Goal: Information Seeking & Learning: Learn about a topic

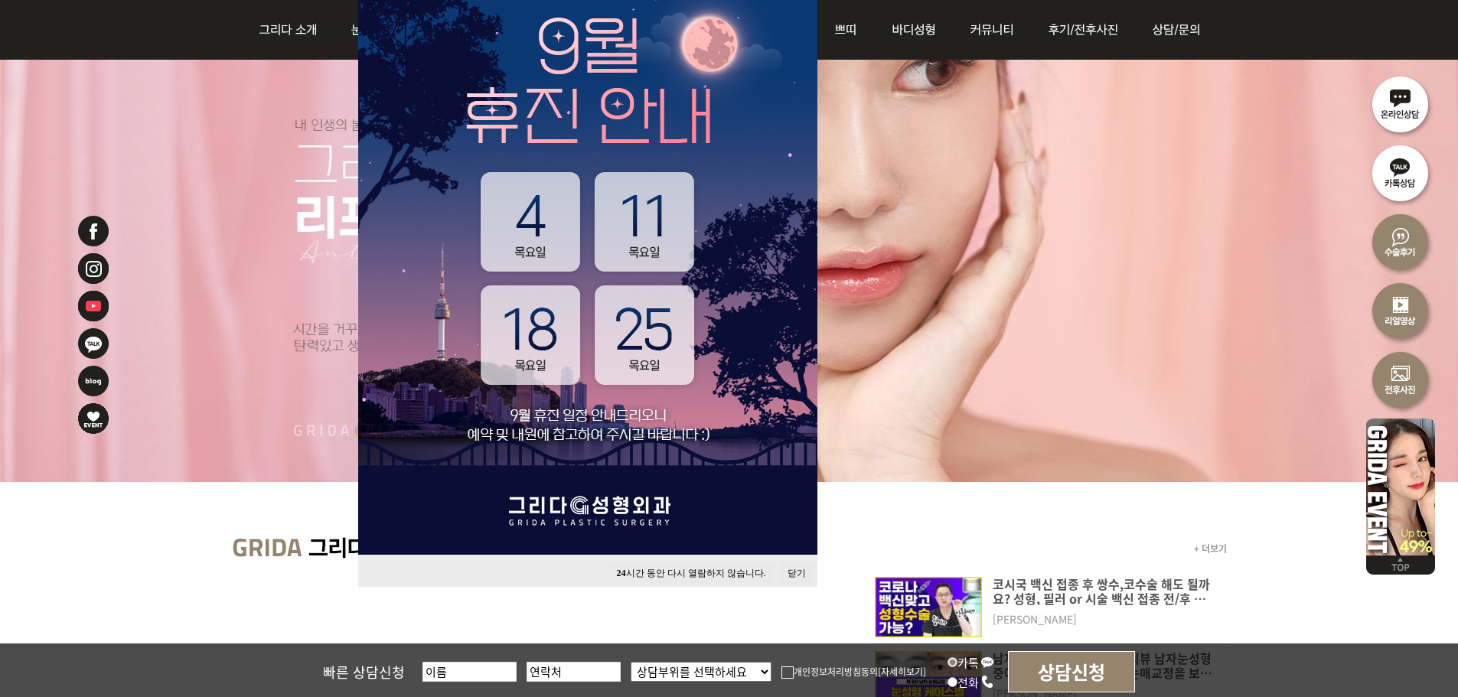
scroll to position [230, 0]
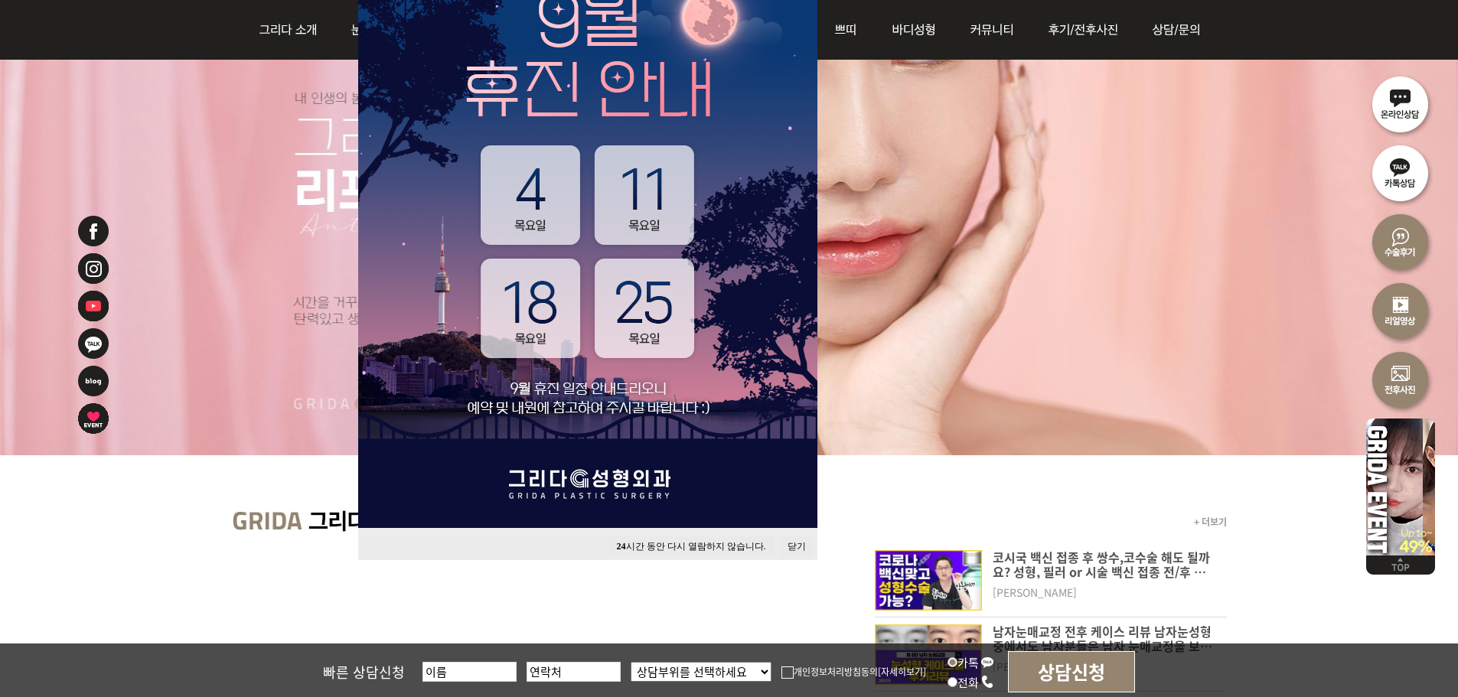
click at [797, 543] on button "닫기" at bounding box center [797, 546] width 34 height 21
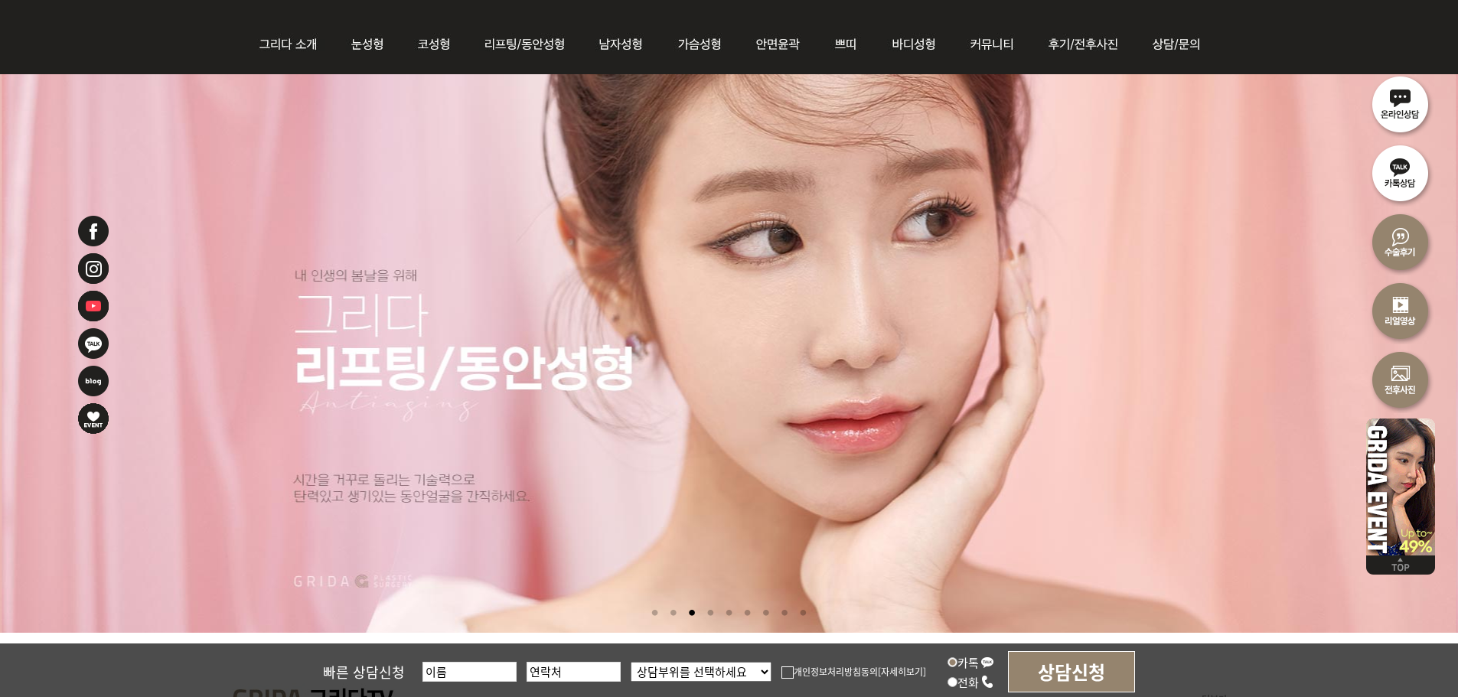
scroll to position [0, 0]
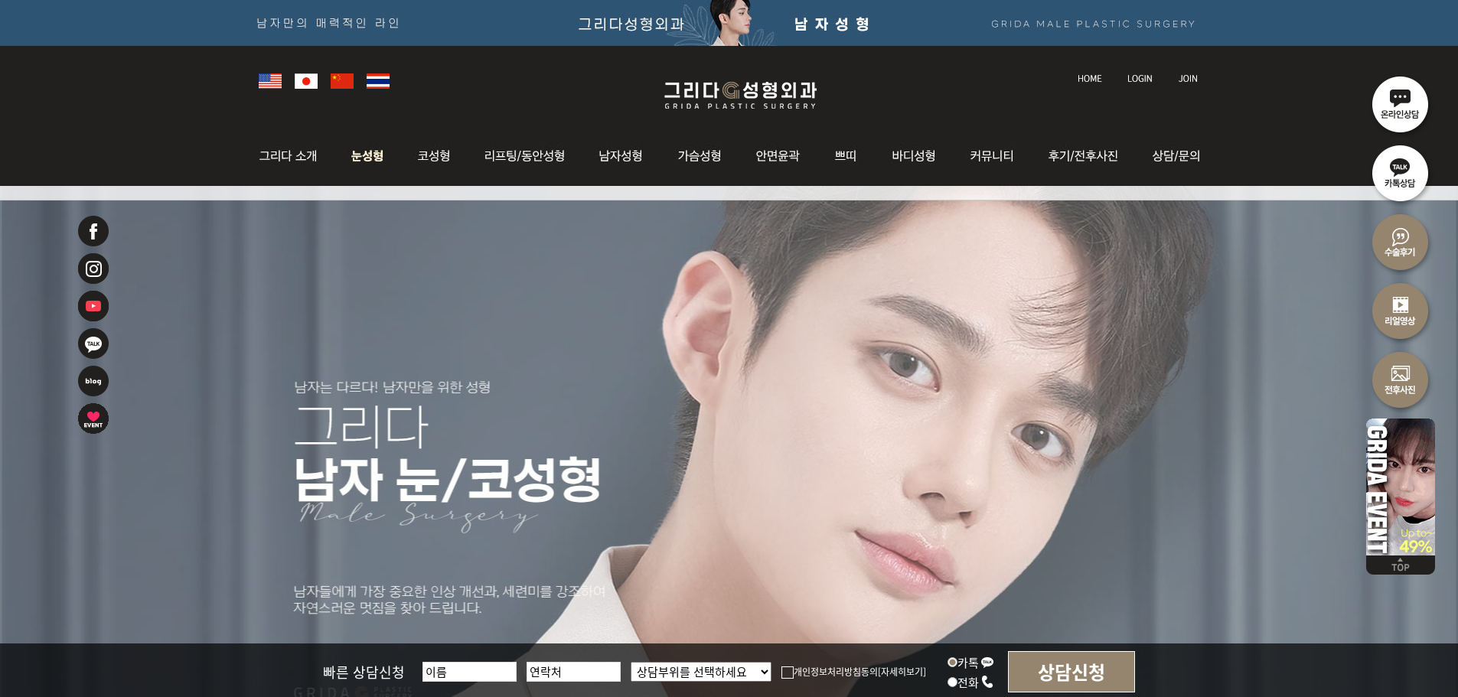
click at [357, 155] on img at bounding box center [368, 156] width 68 height 60
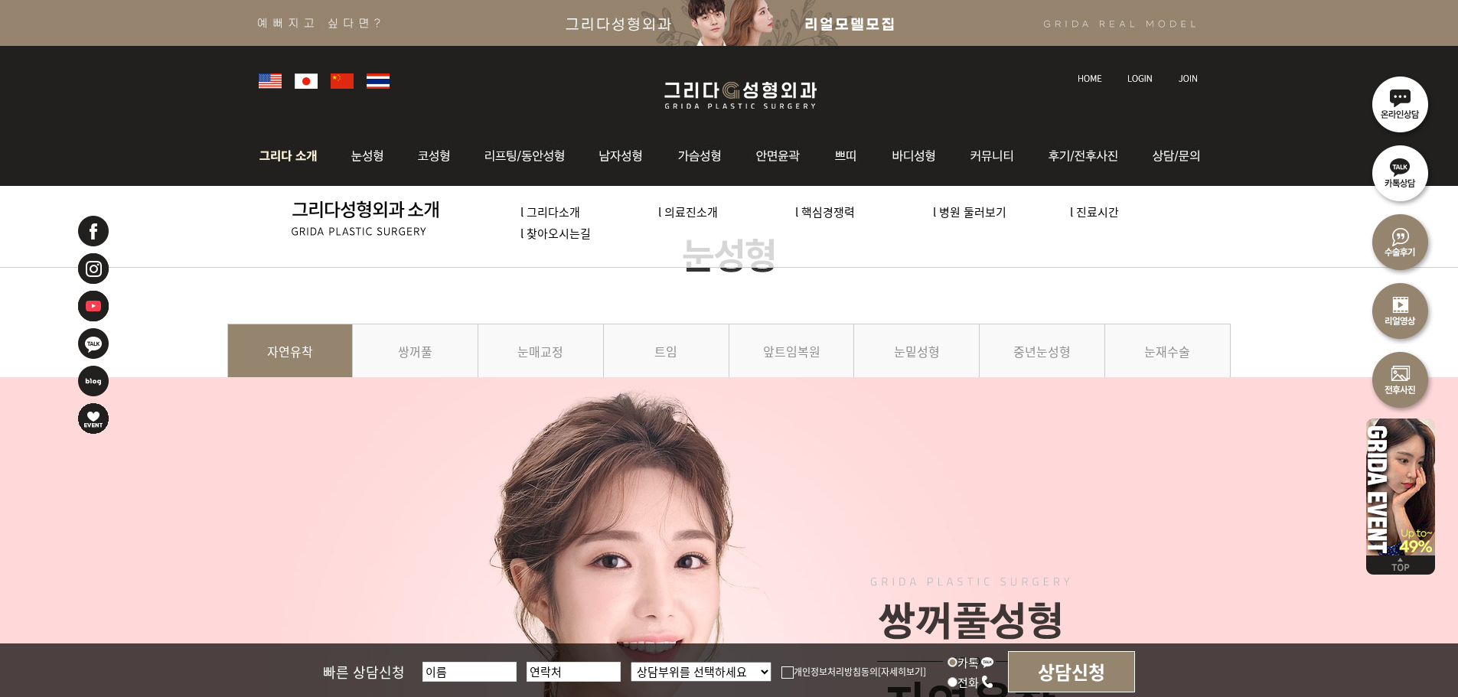
click at [280, 172] on img at bounding box center [292, 156] width 83 height 60
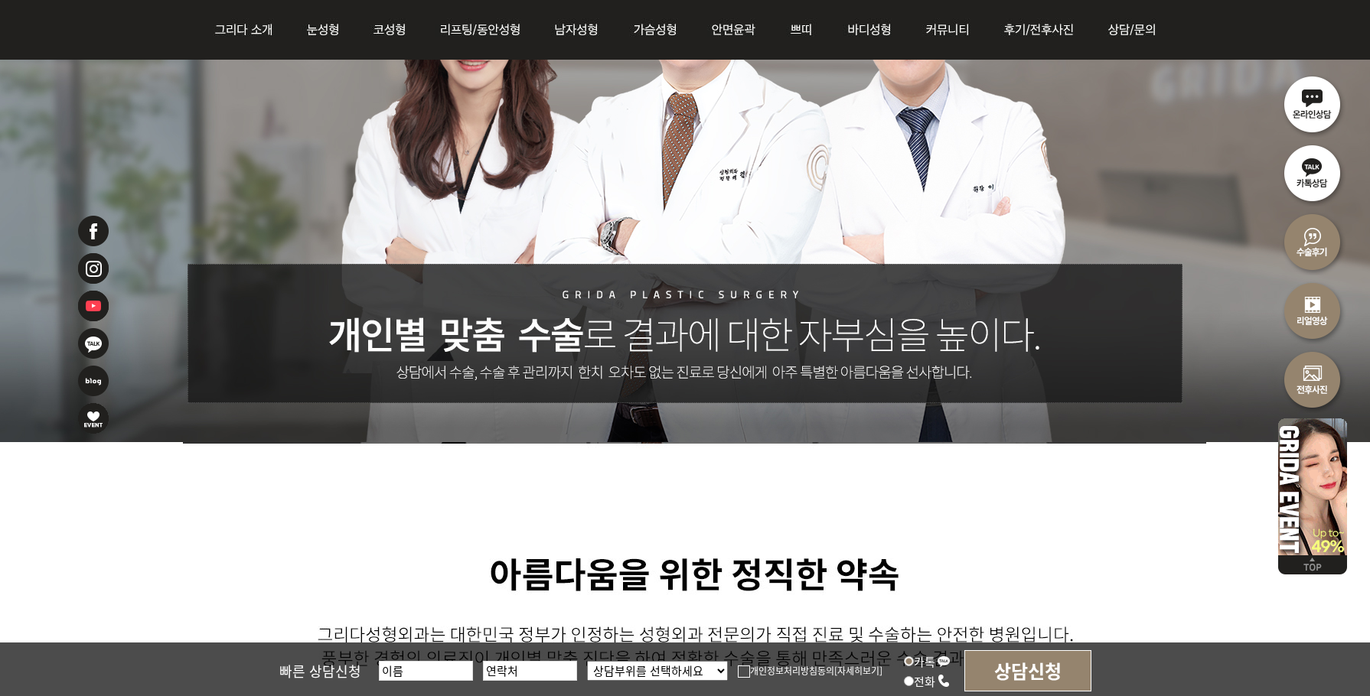
scroll to position [383, 0]
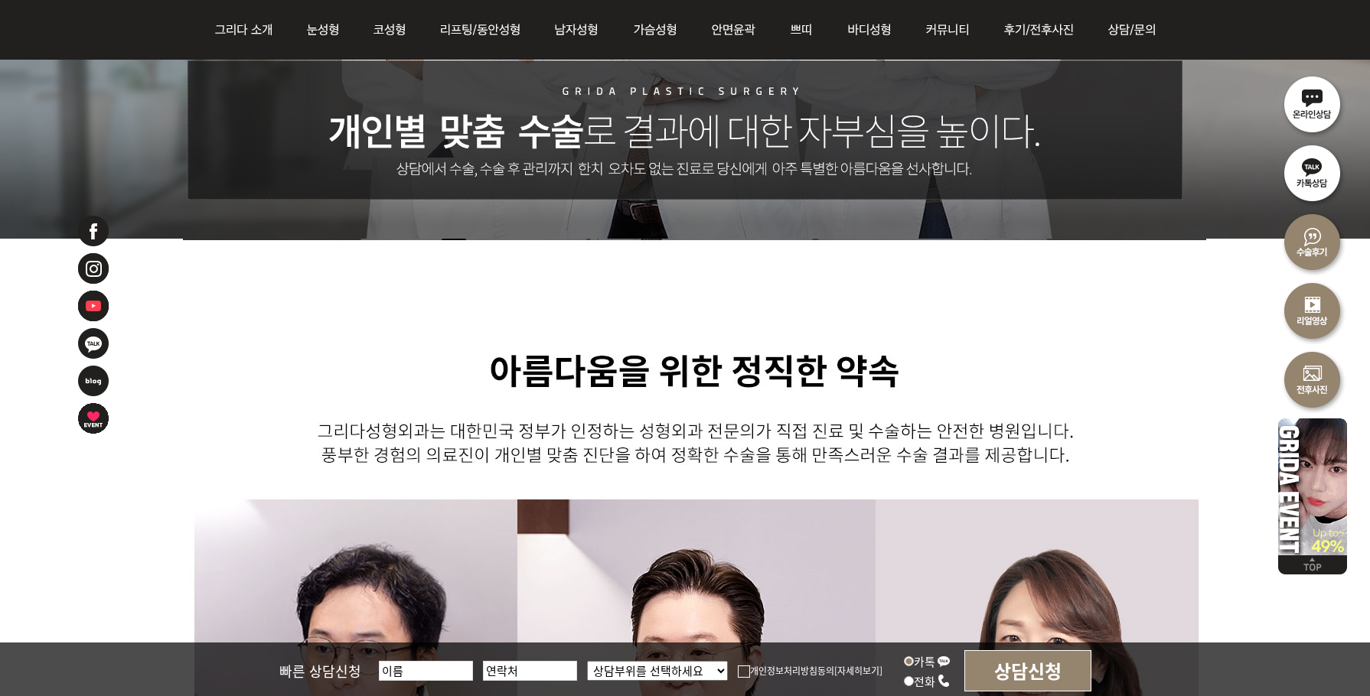
scroll to position [995, 0]
